Goal: Task Accomplishment & Management: Use online tool/utility

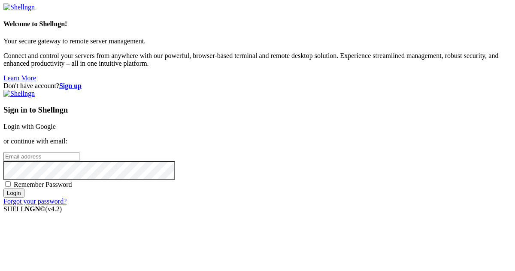
click at [79, 152] on input "email" at bounding box center [41, 156] width 76 height 9
click at [3, 152] on protonpass-control-f633 at bounding box center [3, 155] width 0 height 7
type input "[EMAIL_ADDRESS][DOMAIN_NAME]"
click at [24, 198] on input "Login" at bounding box center [13, 193] width 21 height 9
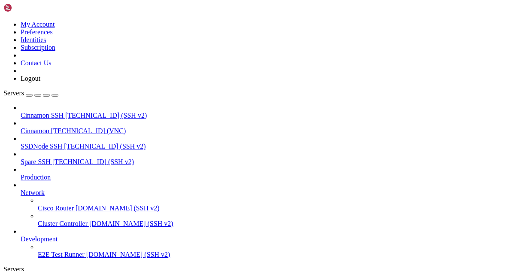
click at [49, 127] on span "Cinnamon" at bounding box center [35, 130] width 29 height 7
click at [62, 112] on span "Cinnamon SSH" at bounding box center [42, 115] width 43 height 7
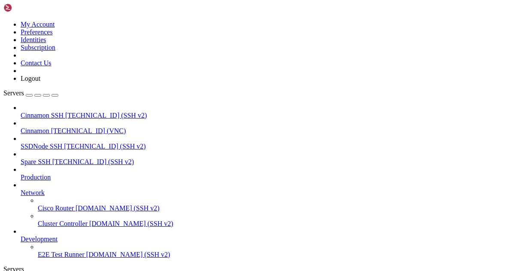
scroll to position [989, 0]
click at [65, 112] on span "[TECHNICAL_ID] (SSH v2)" at bounding box center [106, 115] width 82 height 7
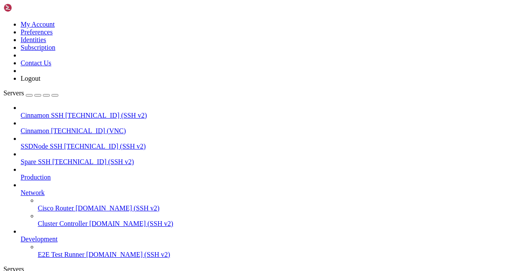
click at [52, 127] on span "[TECHNICAL_ID] (VNC)" at bounding box center [88, 130] width 75 height 7
click at [3, 21] on icon at bounding box center [3, 21] width 0 height 0
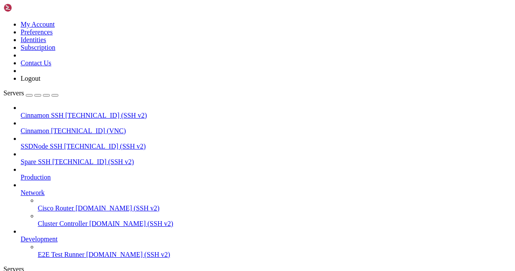
click at [40, 82] on link "Logout" at bounding box center [31, 78] width 20 height 7
